Goal: Navigation & Orientation: Find specific page/section

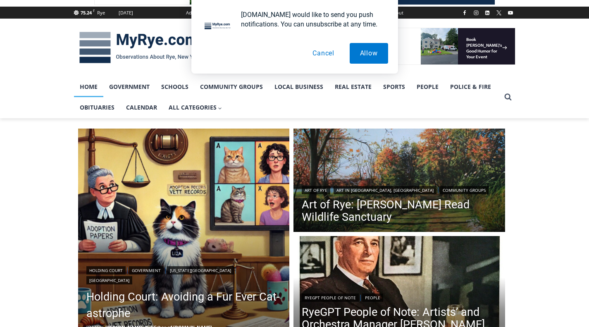
scroll to position [101, 0]
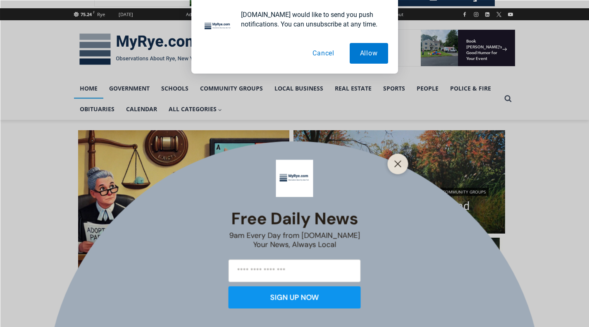
click at [323, 55] on button "Cancel" at bounding box center [323, 53] width 43 height 21
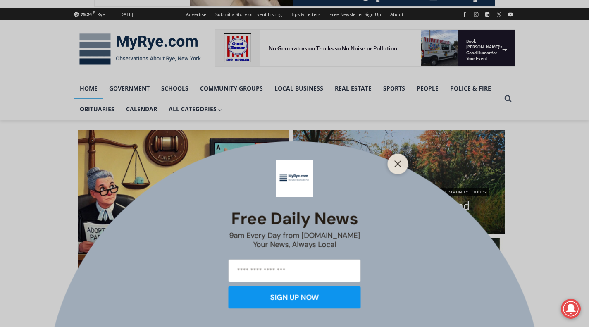
click at [398, 164] on icon "Close" at bounding box center [397, 163] width 7 height 7
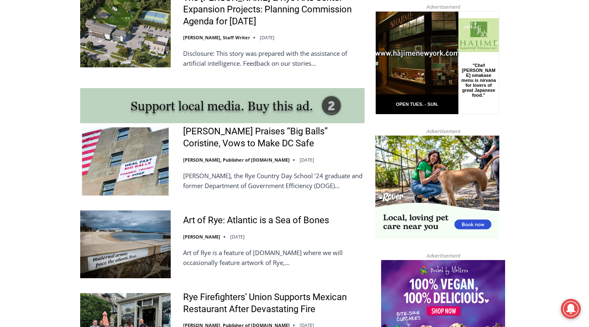
scroll to position [676, 0]
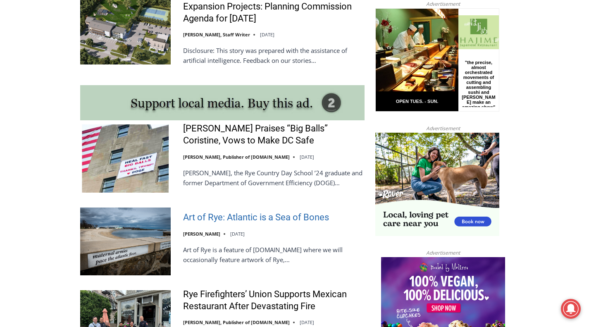
click at [209, 221] on link "Art of Rye: Atlantic is a Sea of Bones" at bounding box center [256, 217] width 146 height 12
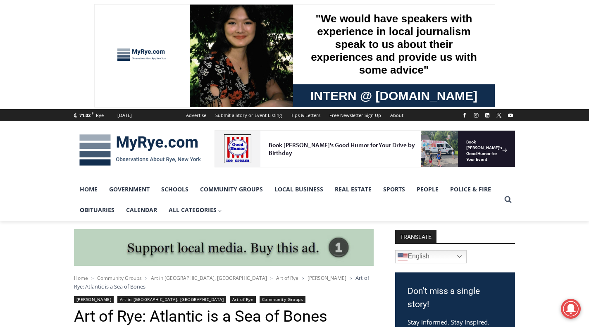
click at [84, 190] on link "Home" at bounding box center [88, 189] width 29 height 21
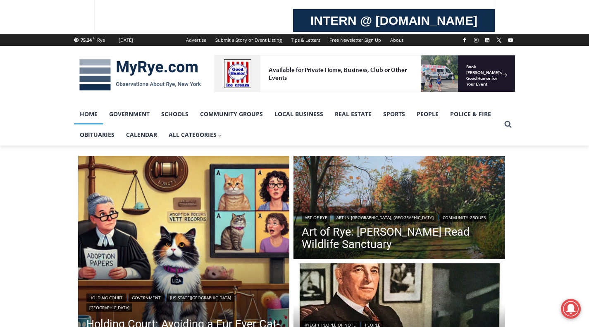
scroll to position [75, 0]
click at [349, 115] on link "Real Estate" at bounding box center [353, 114] width 48 height 21
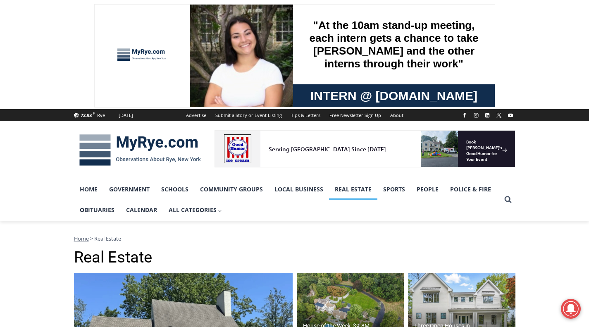
click at [197, 118] on link "Advertise" at bounding box center [195, 115] width 29 height 12
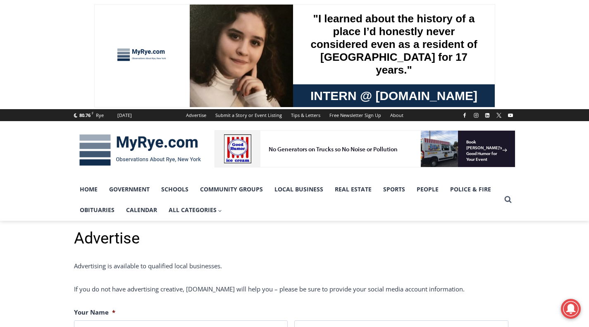
click at [110, 147] on img at bounding box center [140, 149] width 132 height 43
